Goal: Navigation & Orientation: Find specific page/section

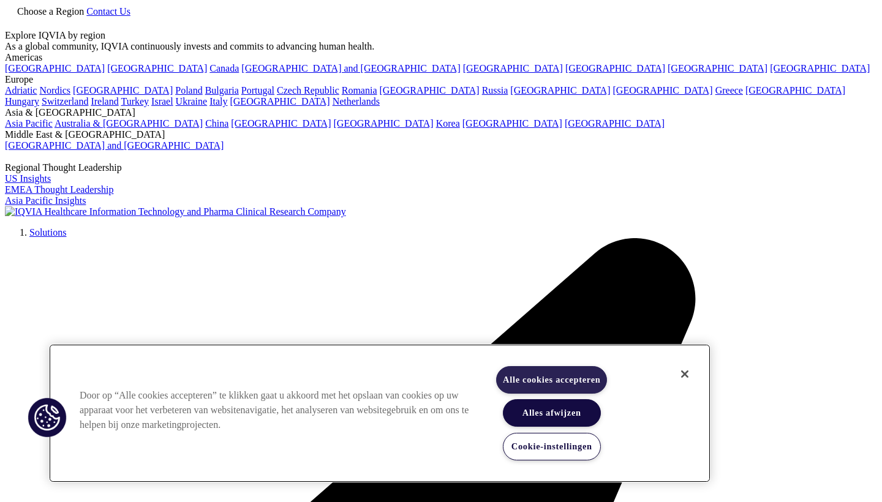
click at [566, 378] on button "Alle cookies accepteren" at bounding box center [551, 380] width 111 height 28
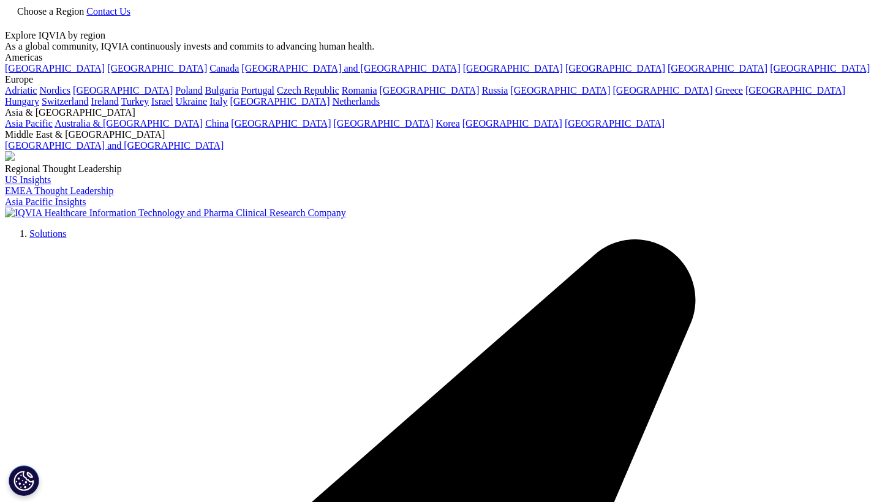
click at [681, 20] on div "Choose a Region Contact Us" at bounding box center [441, 17] width 872 height 25
